Goal: Entertainment & Leisure: Consume media (video, audio)

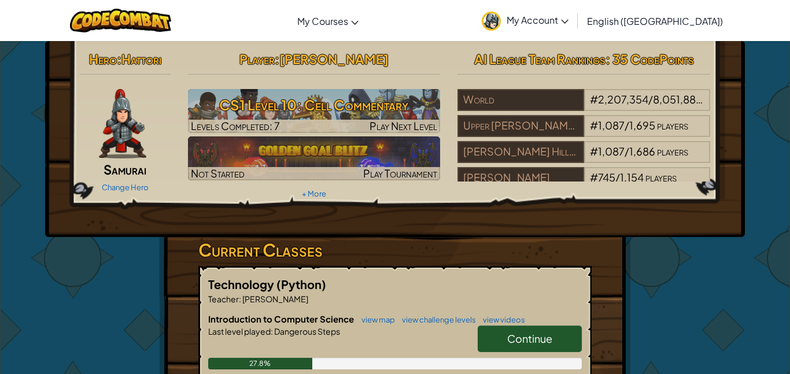
click at [565, 334] on link "Continue" at bounding box center [530, 338] width 104 height 27
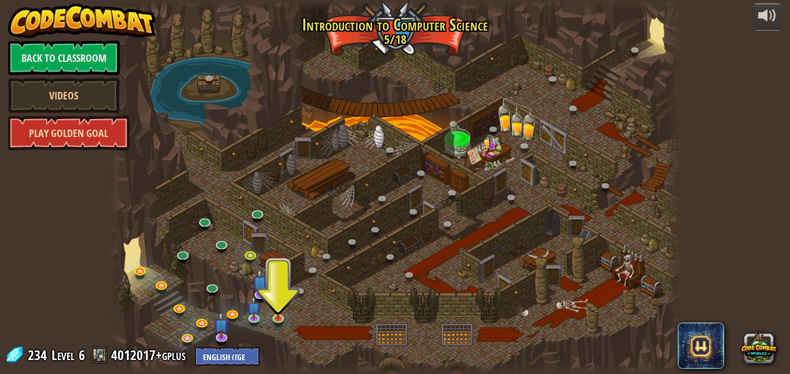
click at [66, 134] on link "Play Golden Goal" at bounding box center [68, 133] width 121 height 35
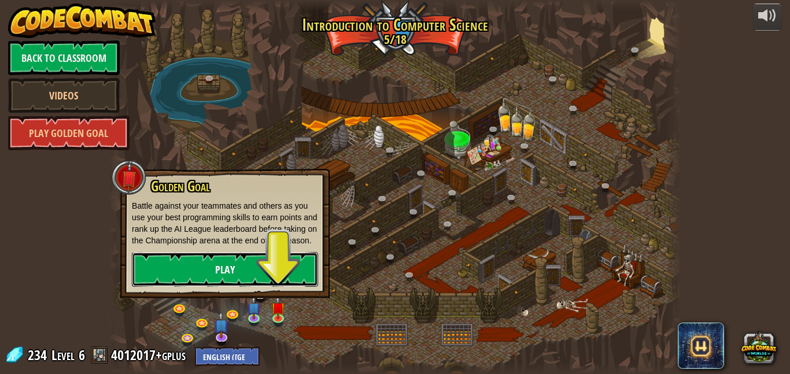
click at [203, 286] on link "Play" at bounding box center [225, 269] width 186 height 35
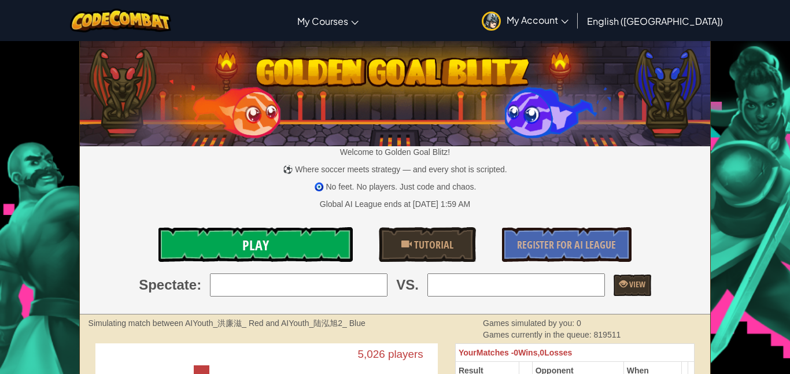
click at [313, 232] on link "Play" at bounding box center [255, 244] width 194 height 35
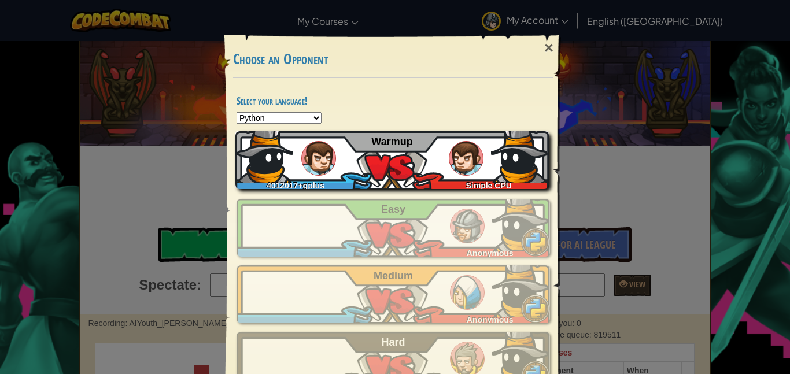
click at [396, 184] on div "4012017+gplus Simple CPU Warmup" at bounding box center [391, 160] width 313 height 58
